Goal: Information Seeking & Learning: Learn about a topic

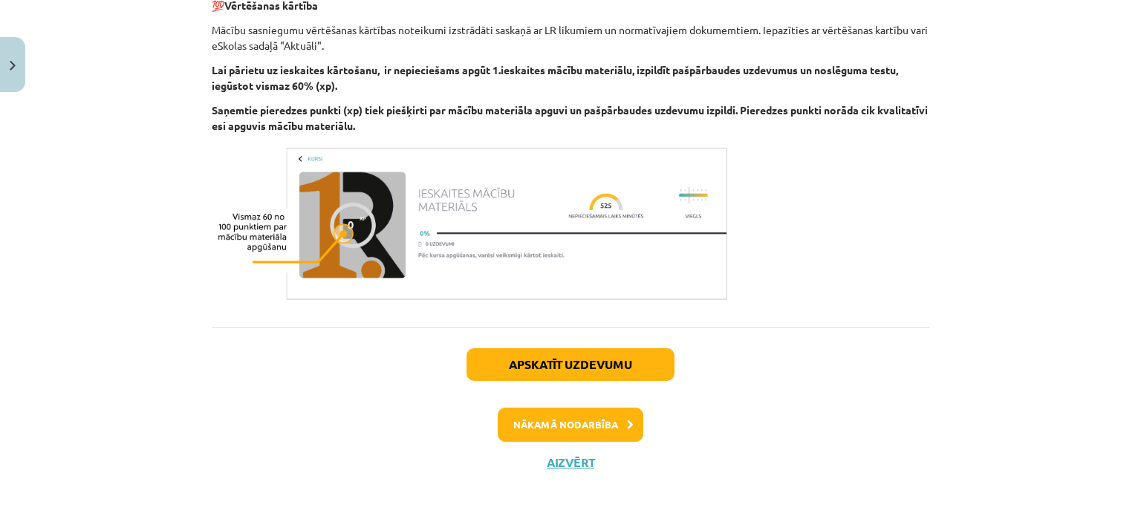
scroll to position [528, 0]
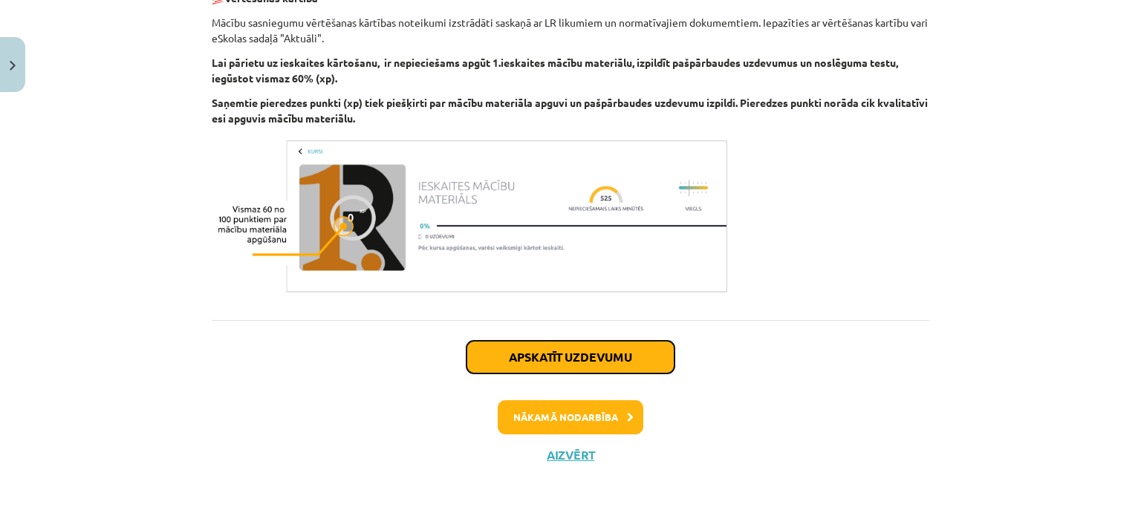
click at [628, 362] on button "Apskatīt uzdevumu" at bounding box center [571, 357] width 208 height 33
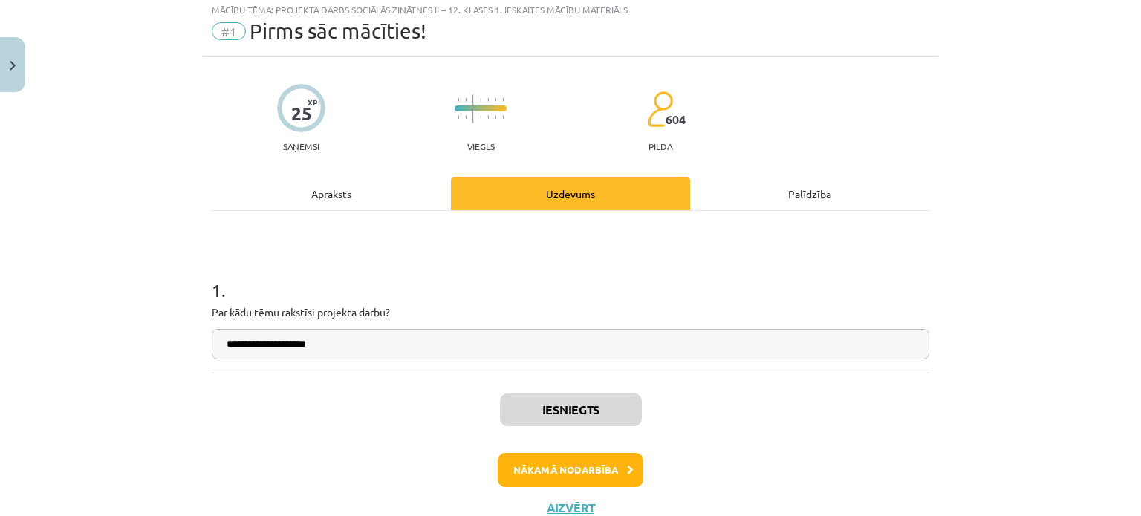
scroll to position [37, 0]
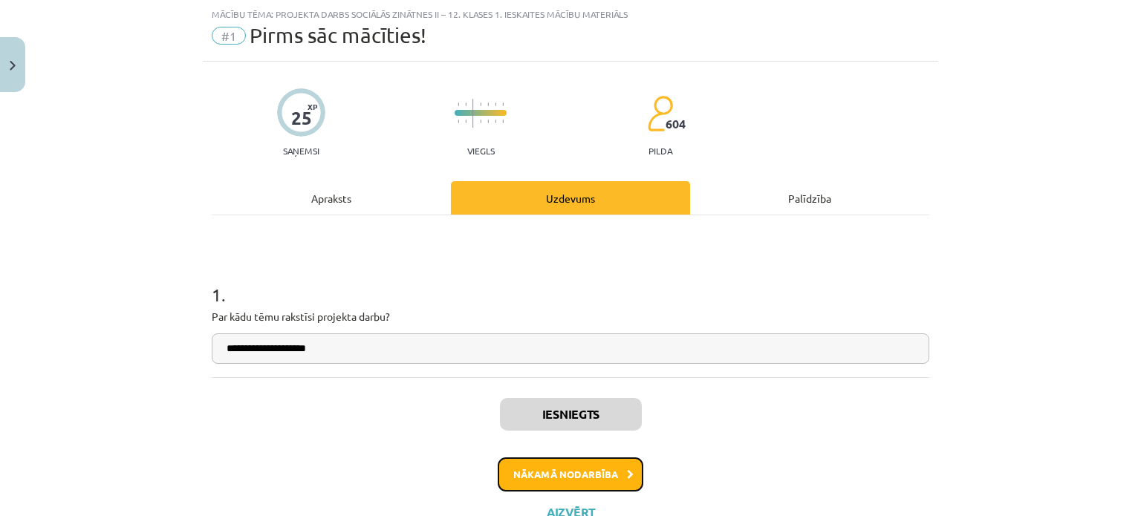
click at [588, 469] on button "Nākamā nodarbība" at bounding box center [571, 475] width 146 height 34
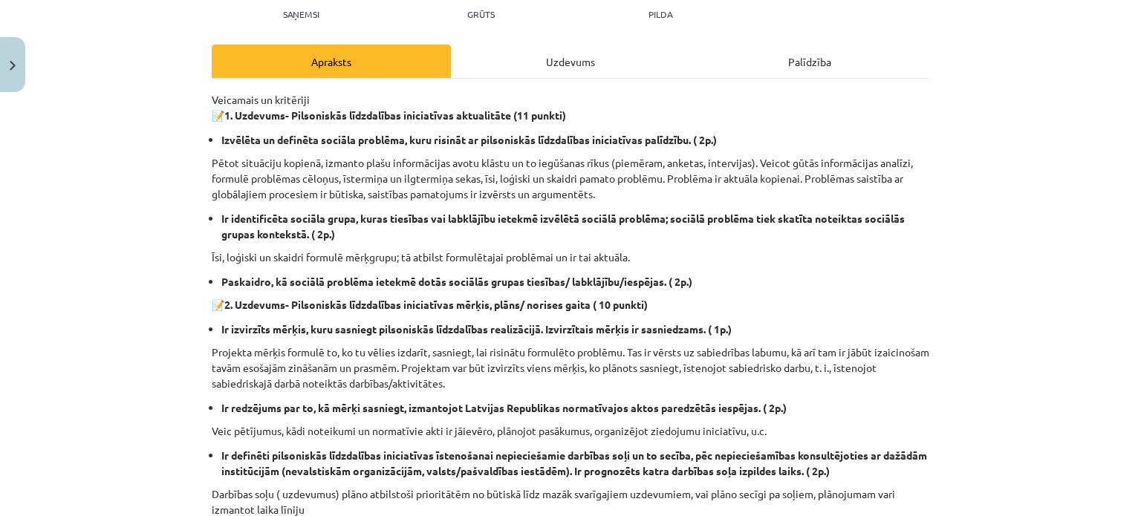
scroll to position [0, 0]
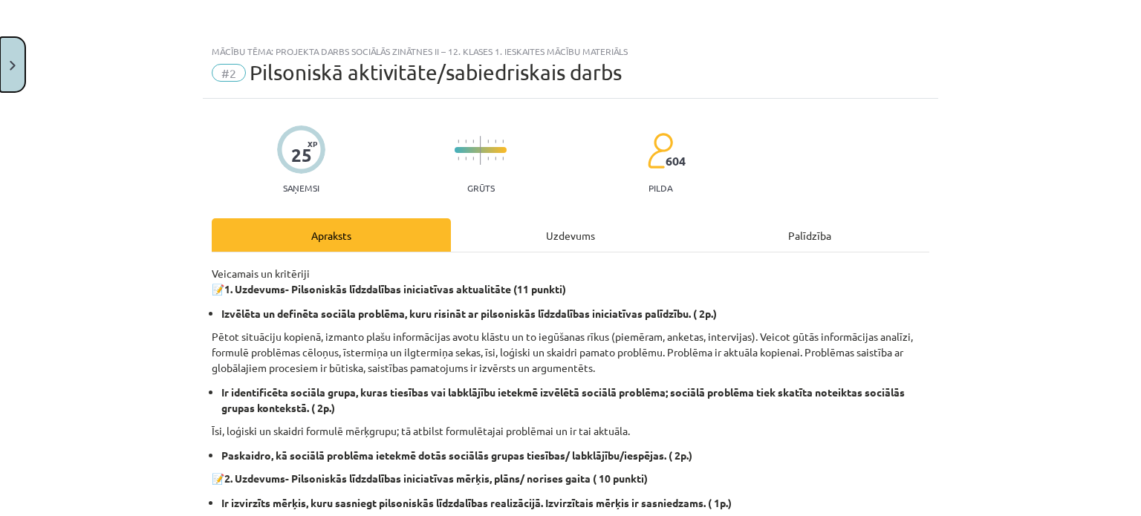
click at [10, 65] on img "Close" at bounding box center [13, 66] width 6 height 10
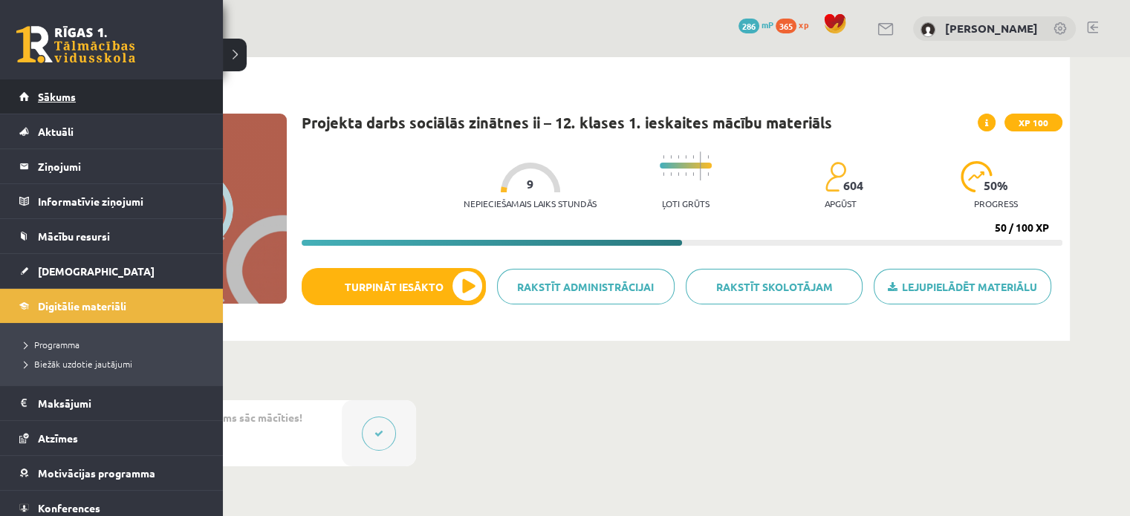
click at [51, 90] on link "Sākums" at bounding box center [111, 96] width 185 height 34
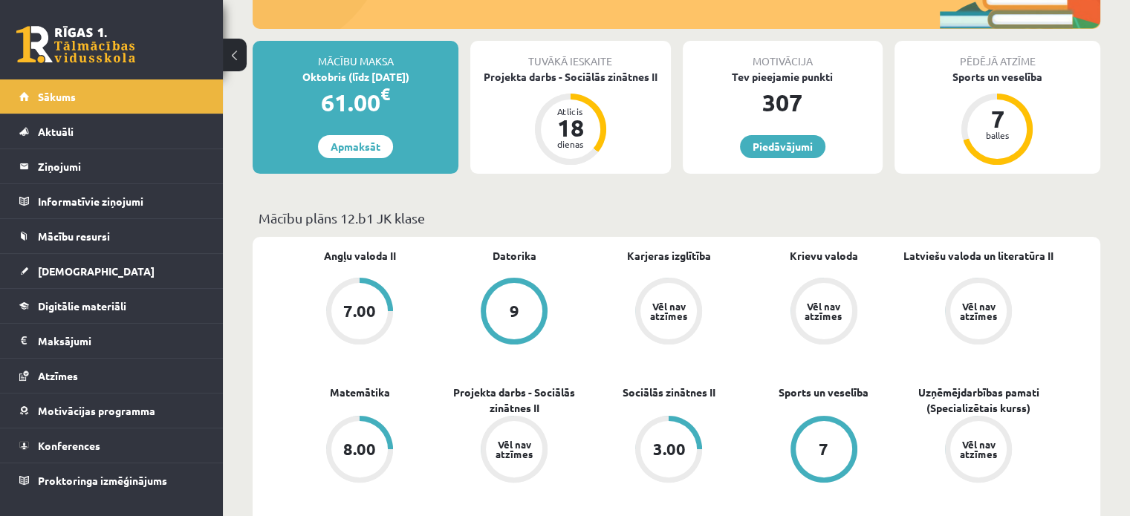
scroll to position [247, 0]
